Goal: Information Seeking & Learning: Learn about a topic

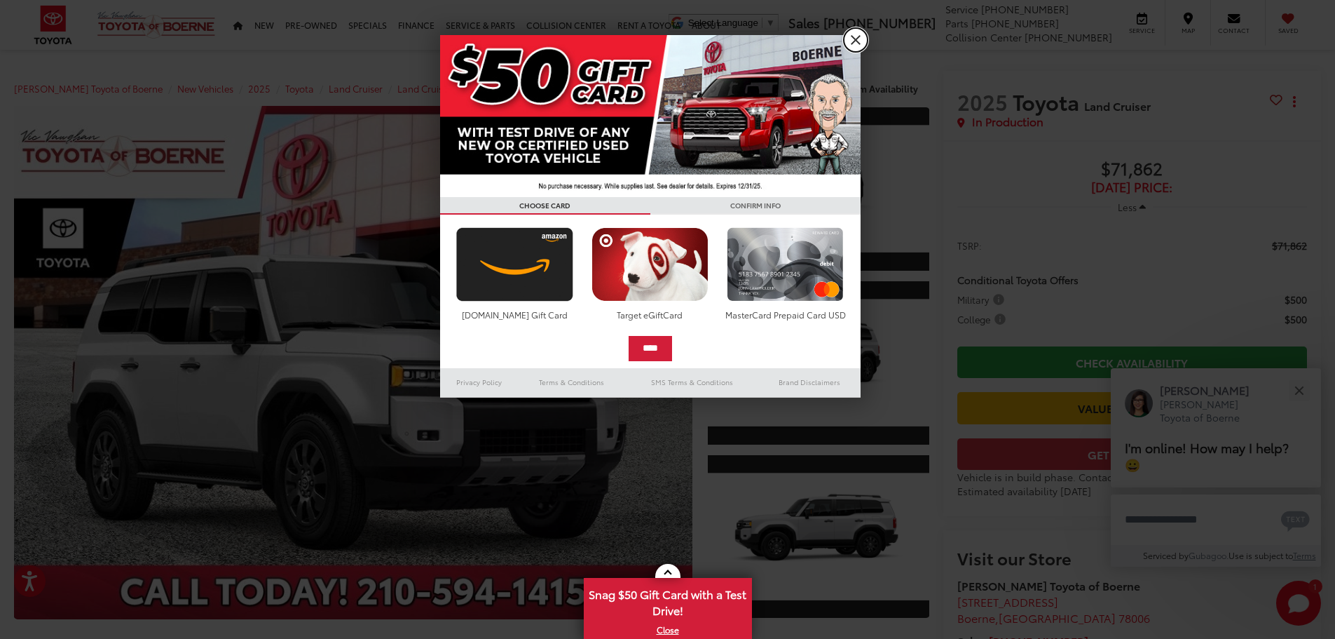
click at [853, 39] on link "X" at bounding box center [856, 40] width 24 height 24
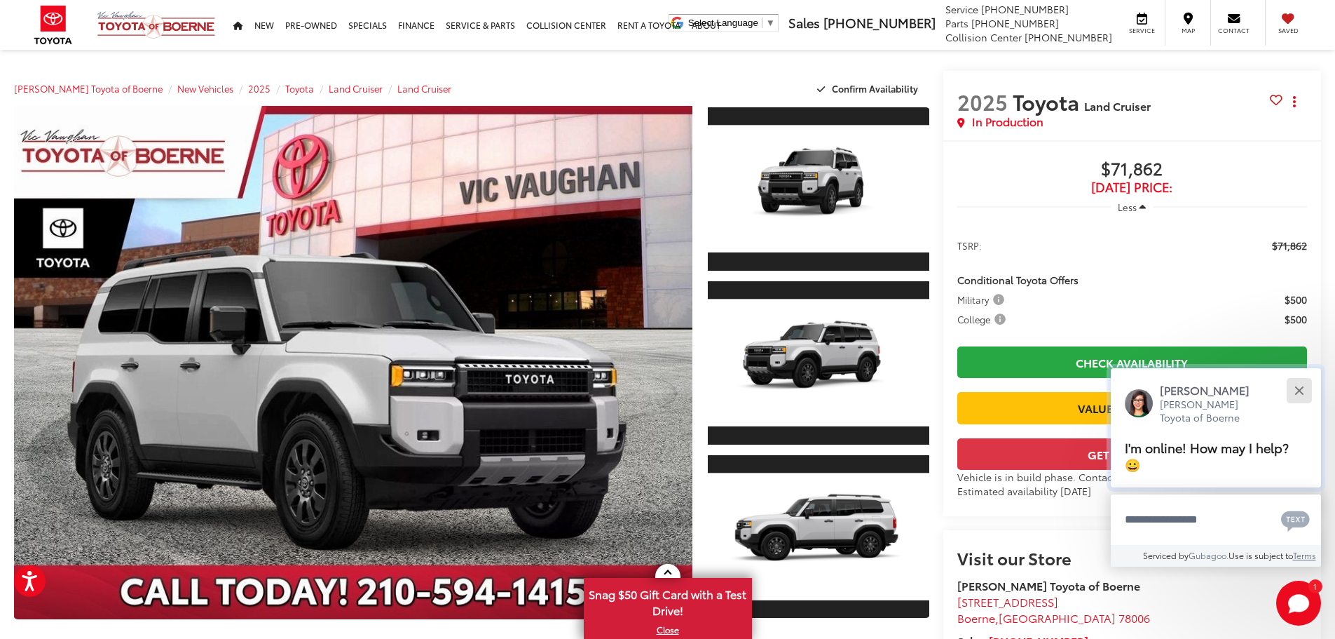
click at [1294, 393] on button "Close" at bounding box center [1299, 390] width 30 height 30
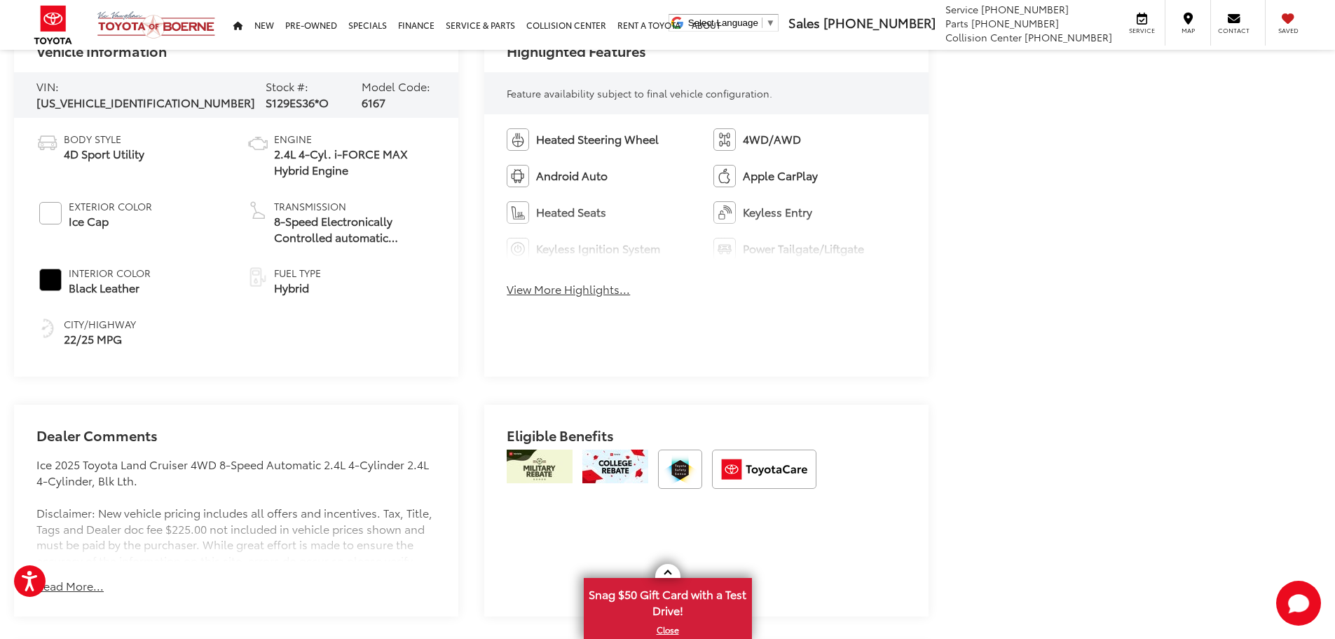
scroll to position [701, 0]
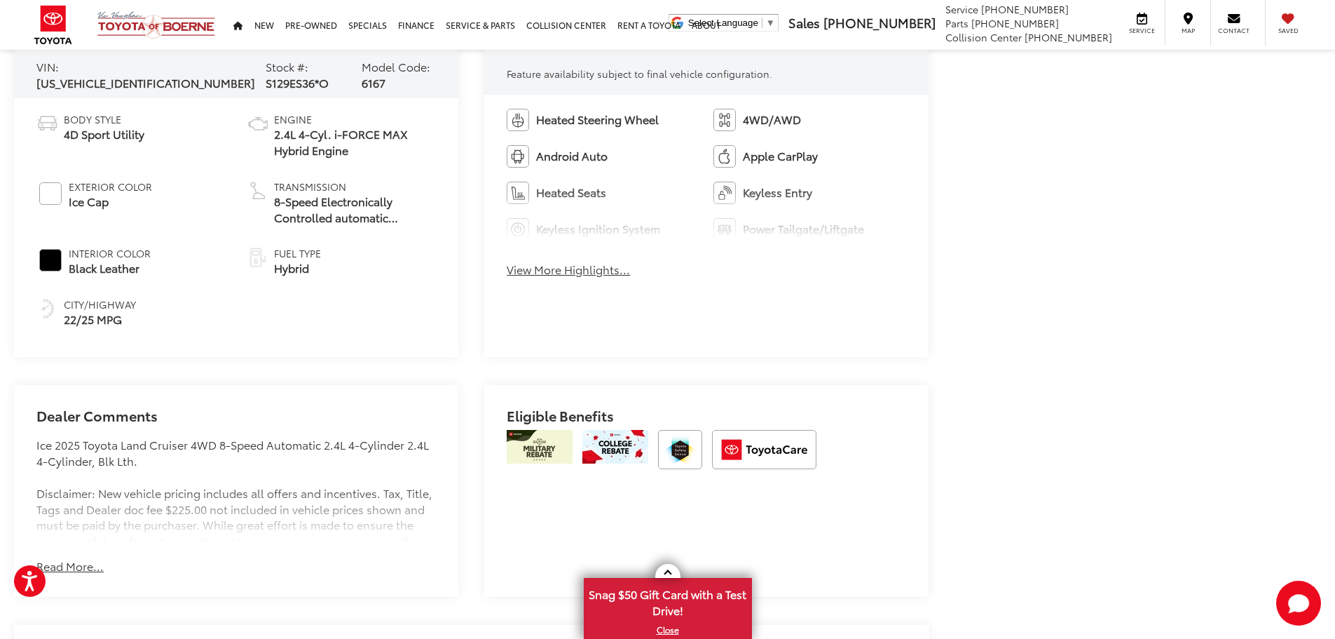
click at [76, 558] on button "Read More..." at bounding box center [69, 566] width 67 height 16
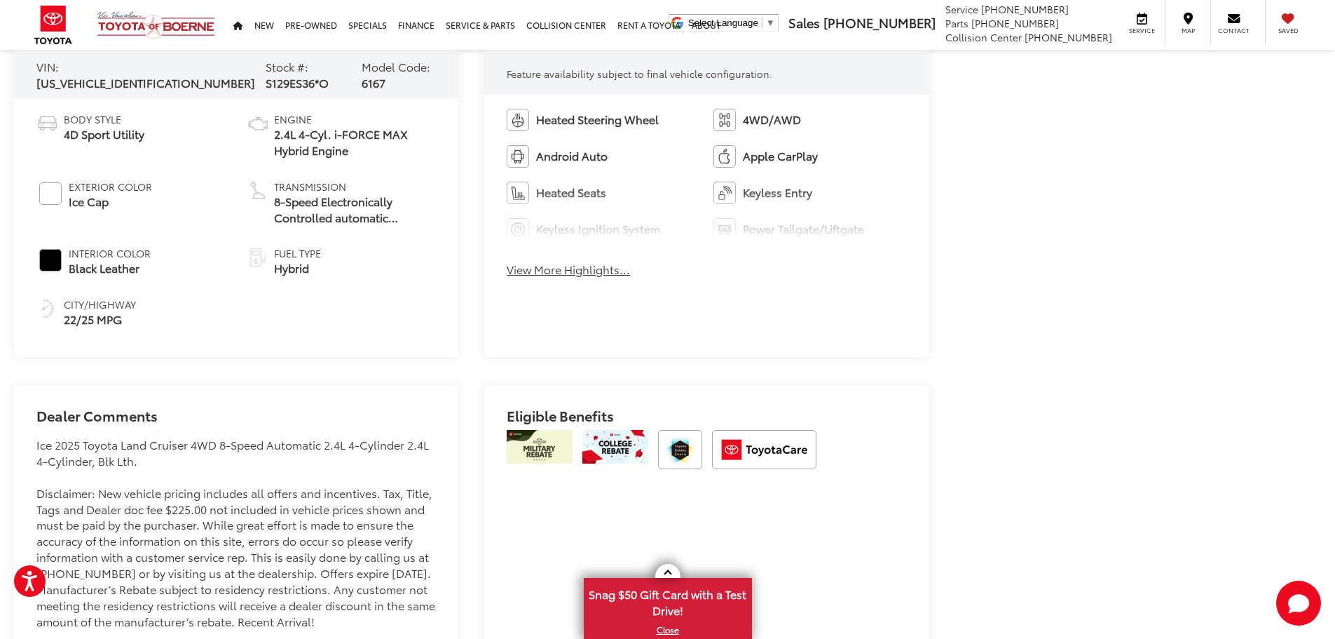
click at [548, 274] on button "View More Highlights..." at bounding box center [568, 269] width 123 height 16
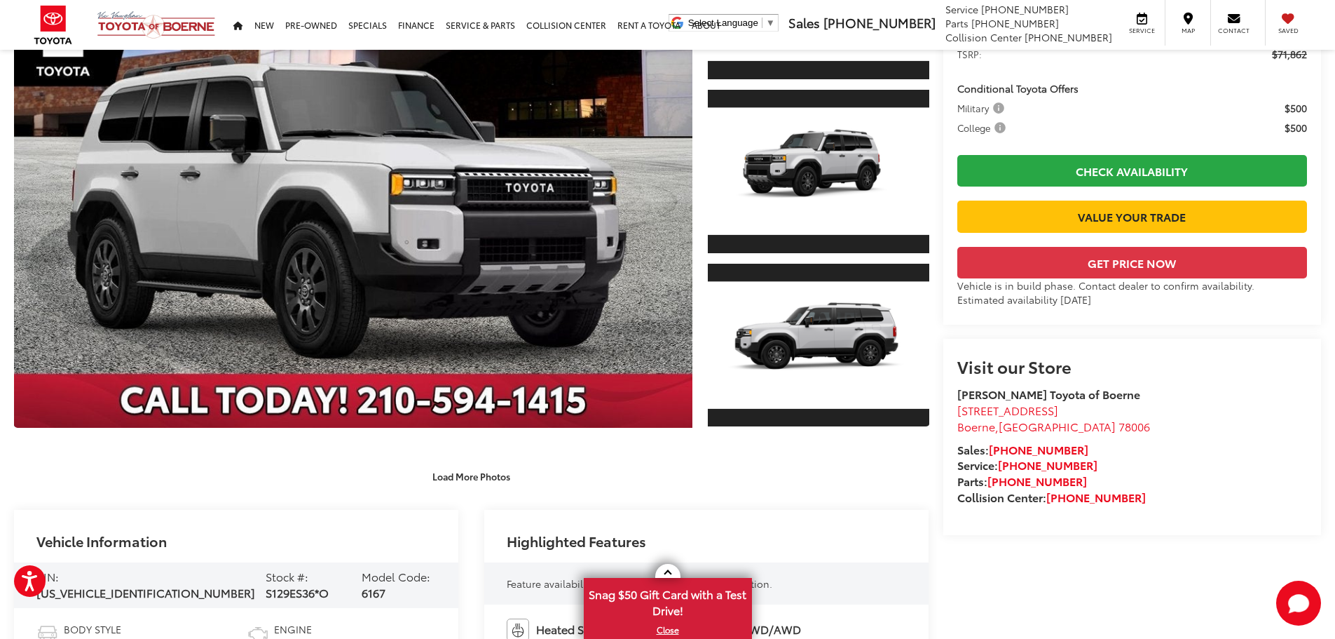
scroll to position [0, 0]
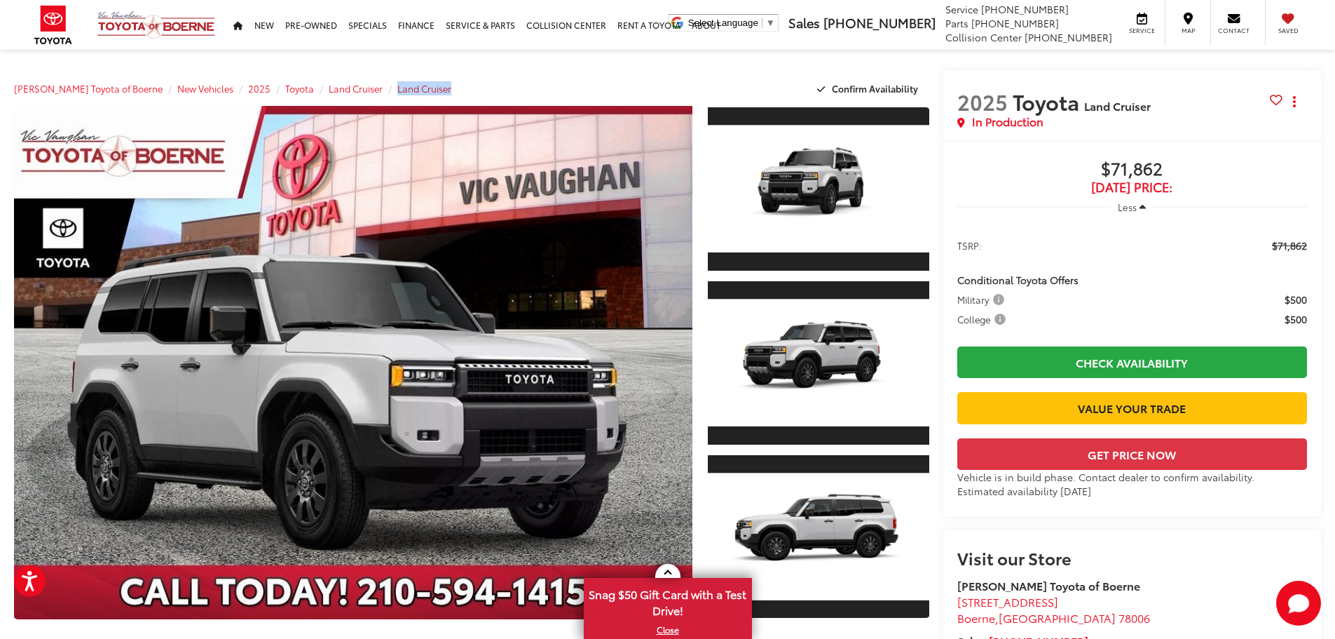
drag, startPoint x: 446, startPoint y: 92, endPoint x: 381, endPoint y: 85, distance: 64.9
click at [381, 85] on div "[PERSON_NAME] Toyota of Boerne New Vehicles 2025 Toyota Land Cruiser Land Cruis…" at bounding box center [472, 88] width 916 height 35
drag, startPoint x: 1049, startPoint y: 120, endPoint x: 962, endPoint y: 111, distance: 87.4
click at [962, 111] on div "2025 Toyota Land Cruiser Copy Link Share Print In Production" at bounding box center [1133, 109] width 350 height 41
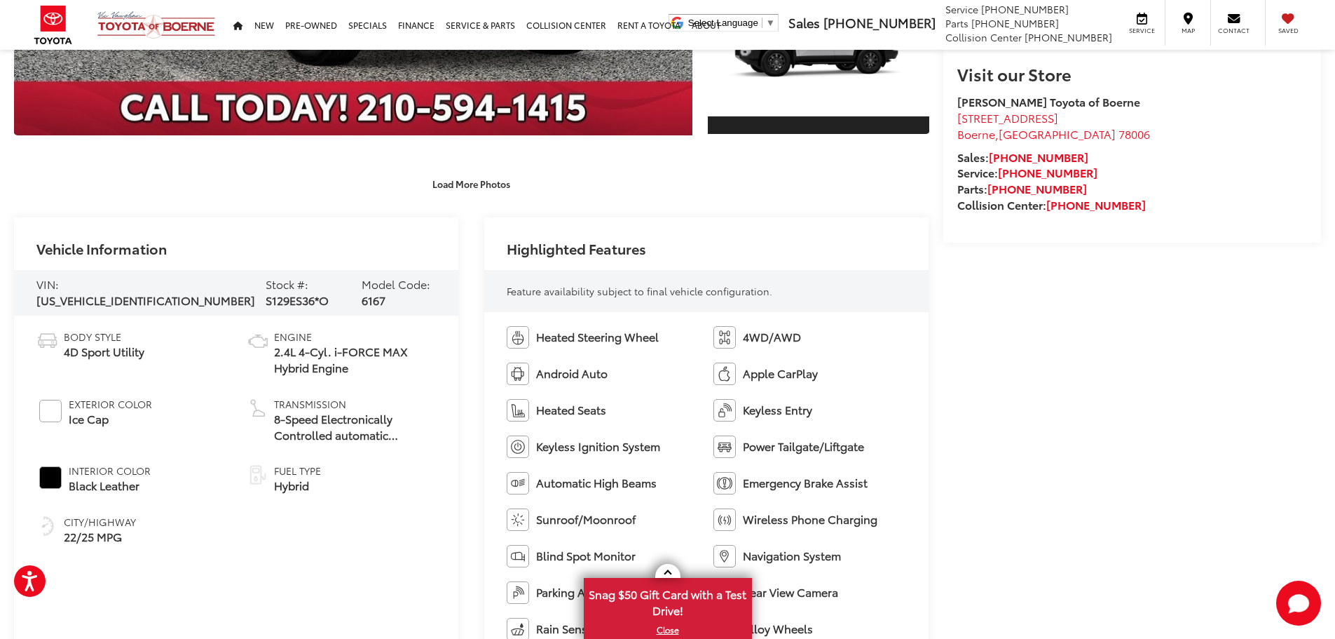
scroll to position [491, 0]
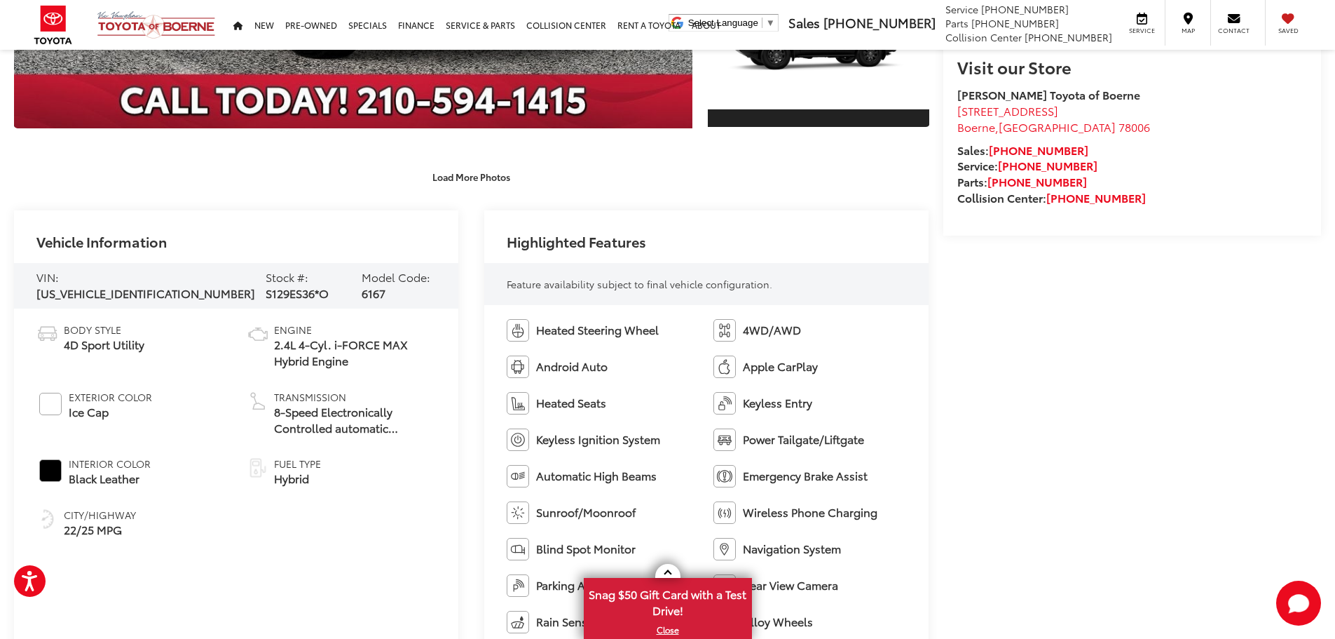
drag, startPoint x: 112, startPoint y: 412, endPoint x: 69, endPoint y: 418, distance: 43.1
click at [69, 418] on div "Exterior Color Ice Cap" at bounding box center [110, 413] width 83 height 46
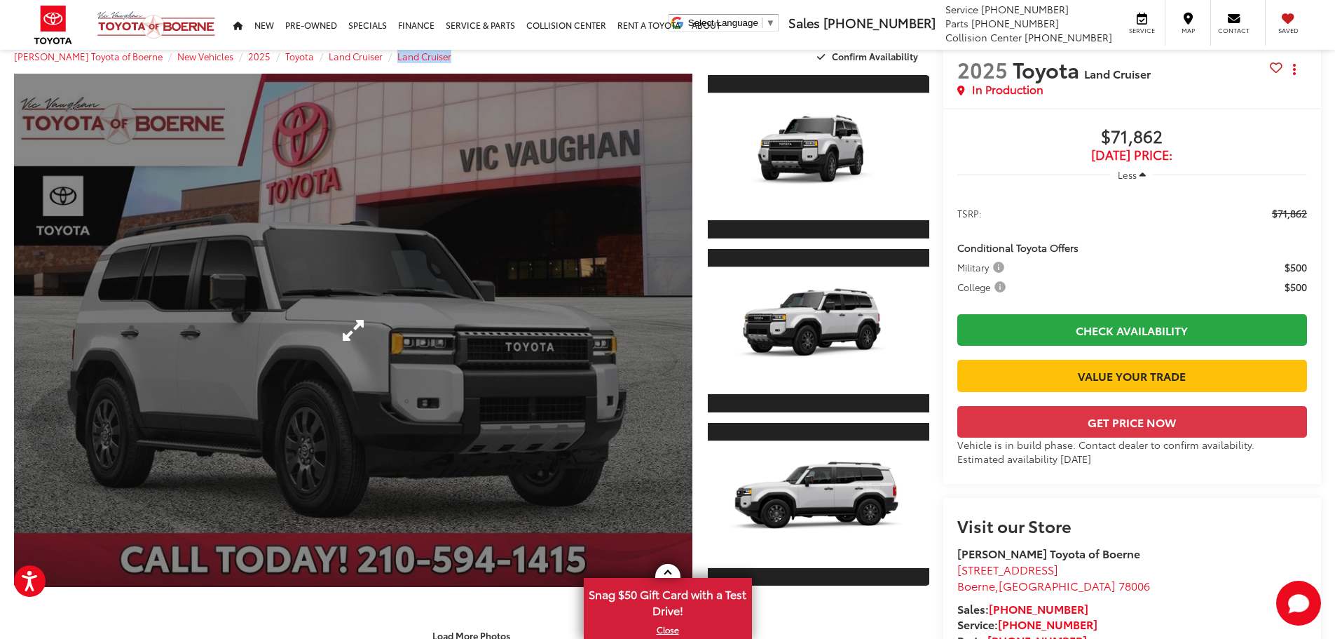
scroll to position [0, 0]
